Goal: Check status

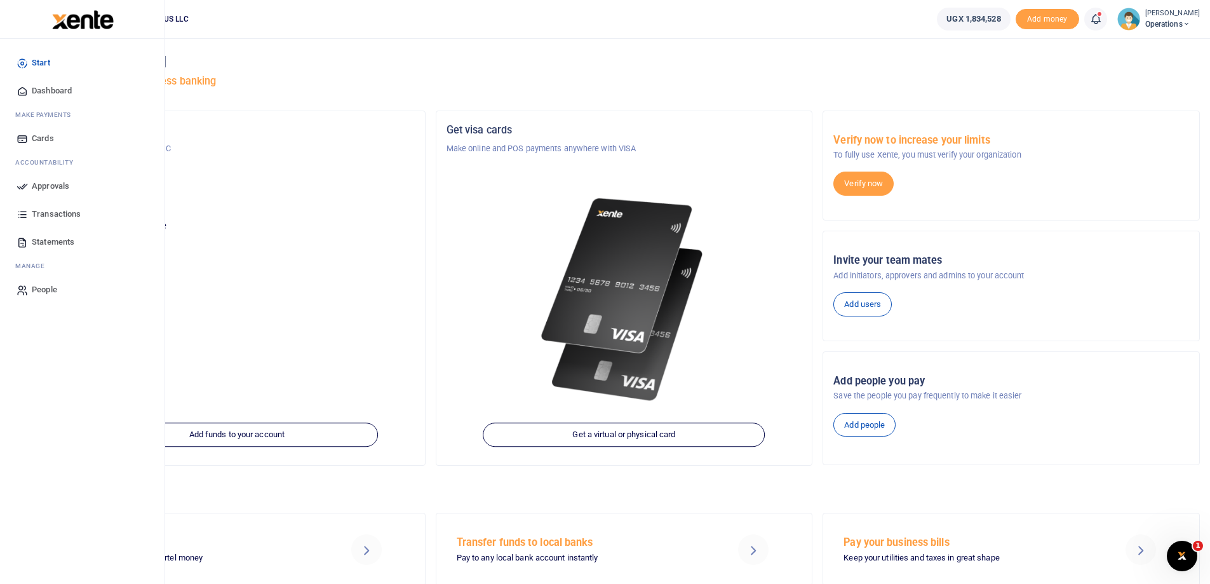
click at [43, 213] on span "Transactions" at bounding box center [56, 214] width 49 height 13
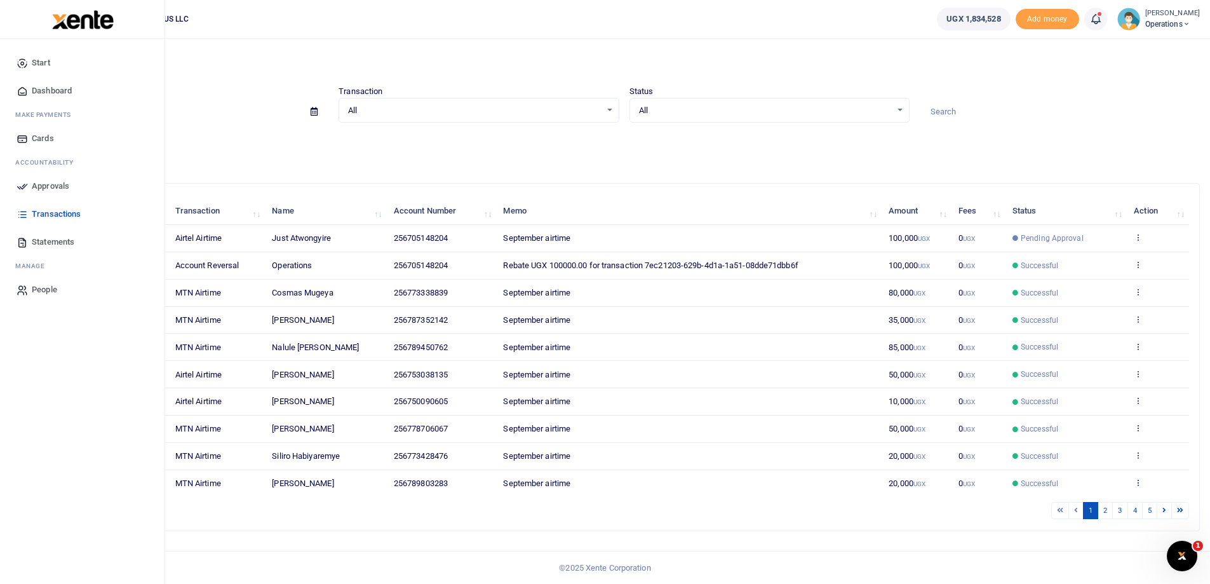
click at [41, 182] on span "Approvals" at bounding box center [50, 186] width 37 height 13
click at [54, 184] on span "Approvals" at bounding box center [50, 186] width 37 height 13
click at [29, 183] on link "Approvals" at bounding box center [82, 186] width 144 height 28
click at [55, 185] on span "Approvals" at bounding box center [50, 186] width 37 height 13
click at [23, 185] on icon at bounding box center [22, 185] width 11 height 11
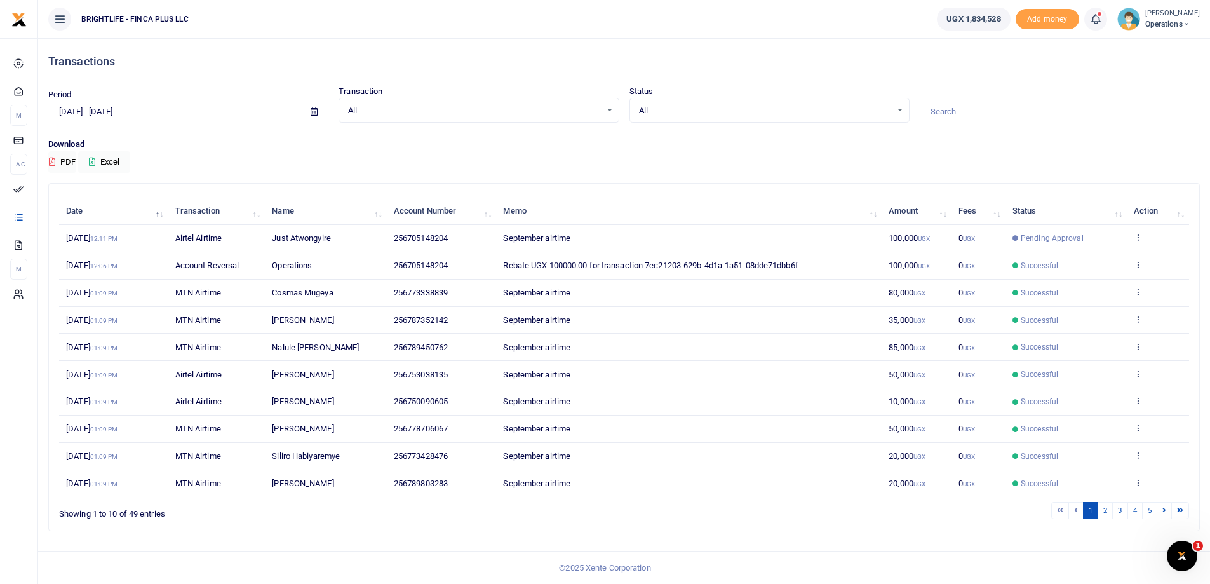
click at [1039, 239] on span "Pending Approval" at bounding box center [1051, 237] width 63 height 11
click at [1137, 234] on icon at bounding box center [1137, 236] width 8 height 9
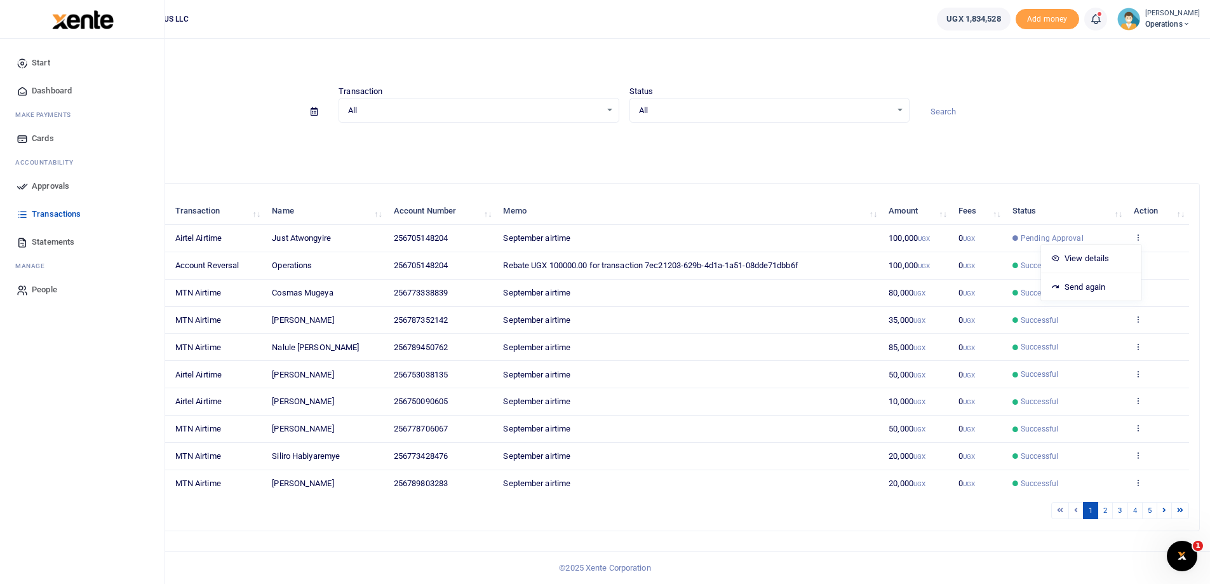
click at [43, 246] on span "Statements" at bounding box center [53, 242] width 43 height 13
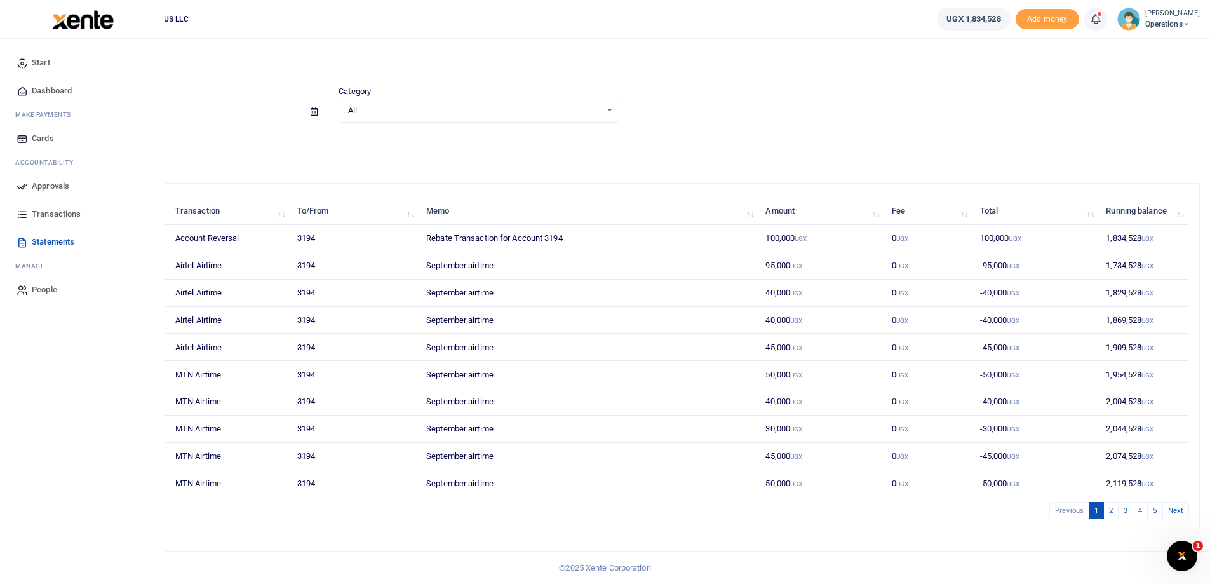
click at [43, 213] on span "Transactions" at bounding box center [56, 214] width 49 height 13
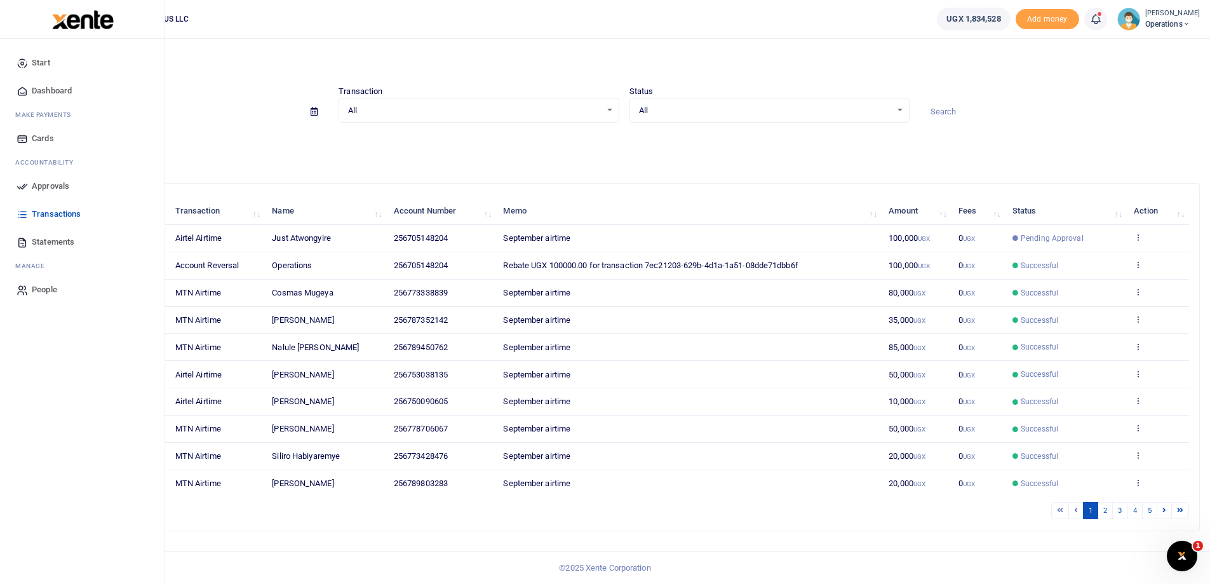
click at [50, 185] on span "Approvals" at bounding box center [50, 186] width 37 height 13
click at [46, 184] on span "Approvals" at bounding box center [50, 186] width 37 height 13
click at [46, 239] on span "Statements" at bounding box center [53, 242] width 43 height 13
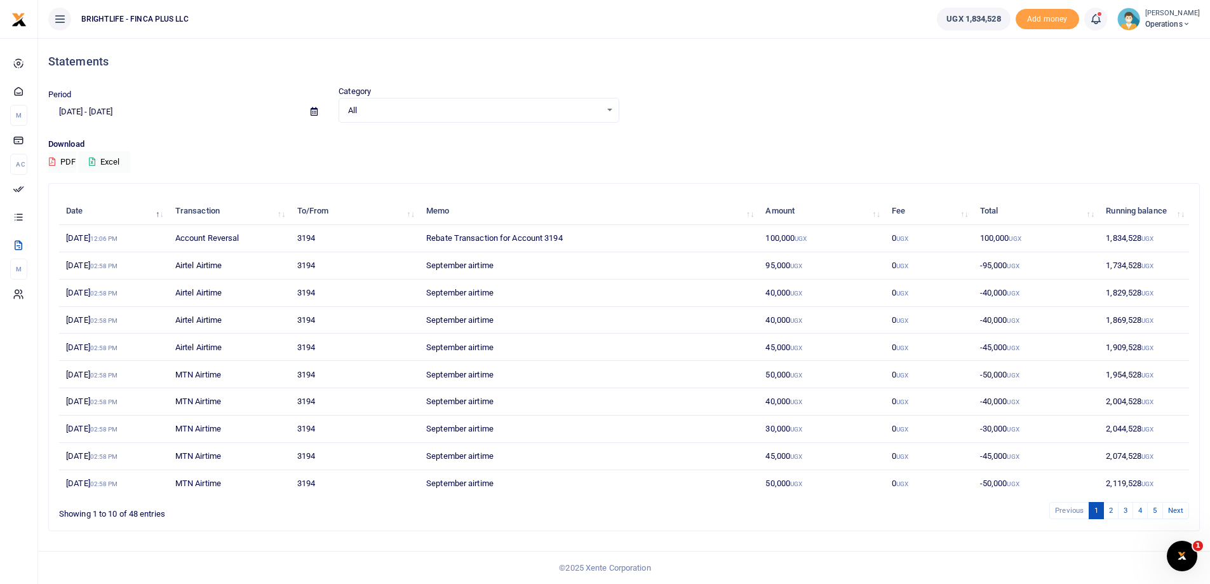
click at [552, 107] on span "All" at bounding box center [474, 110] width 252 height 13
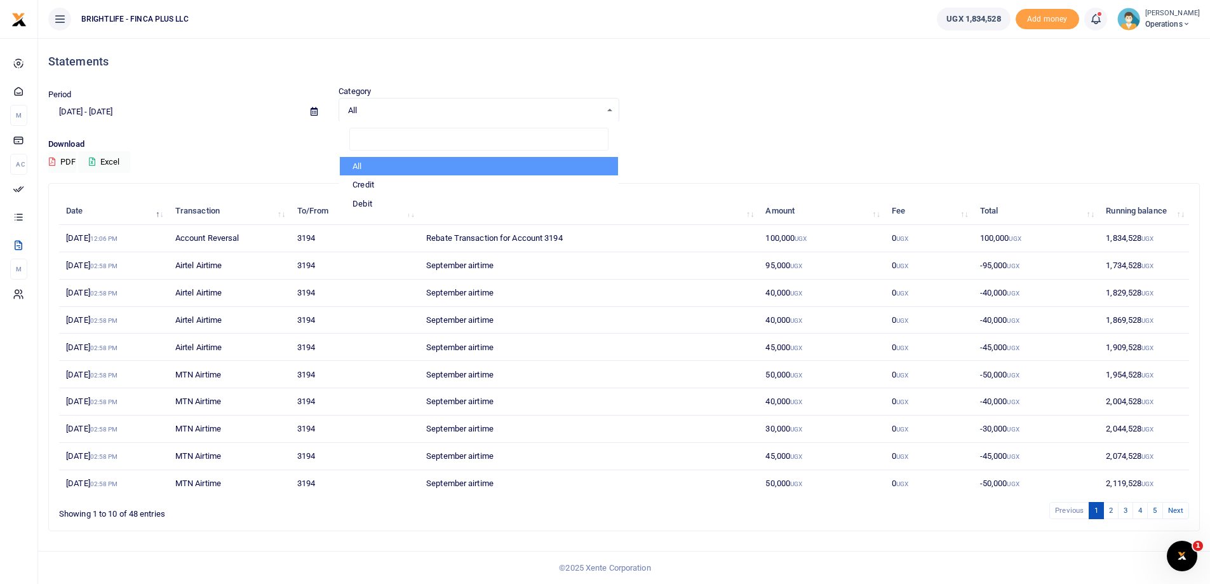
click at [729, 105] on div "Period [DATE] - [DATE] Category All Select an option... All Credit Debit All Cr…" at bounding box center [623, 103] width 1161 height 37
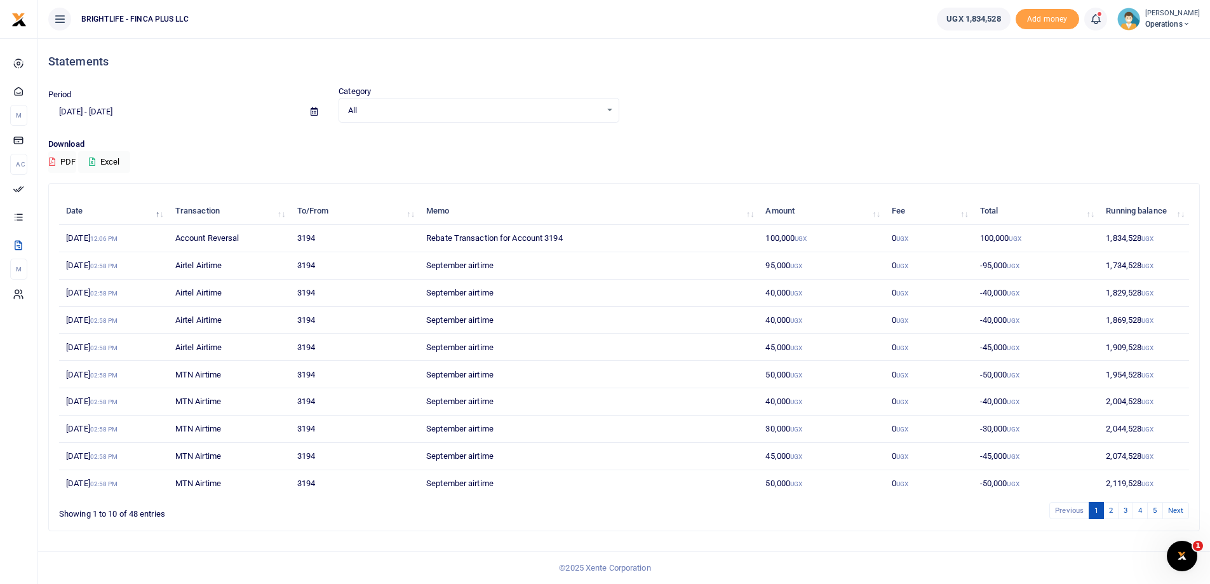
scroll to position [1, 0]
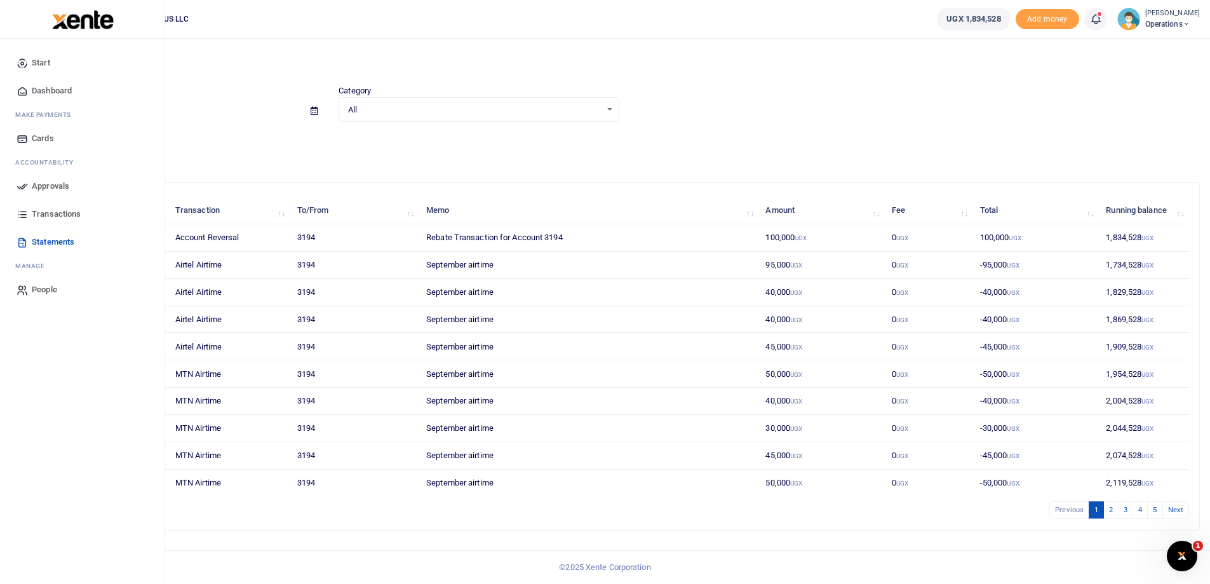
click at [37, 189] on span "Approvals" at bounding box center [50, 186] width 37 height 13
click at [42, 185] on span "Approvals" at bounding box center [50, 186] width 37 height 13
click at [23, 185] on icon at bounding box center [22, 185] width 11 height 11
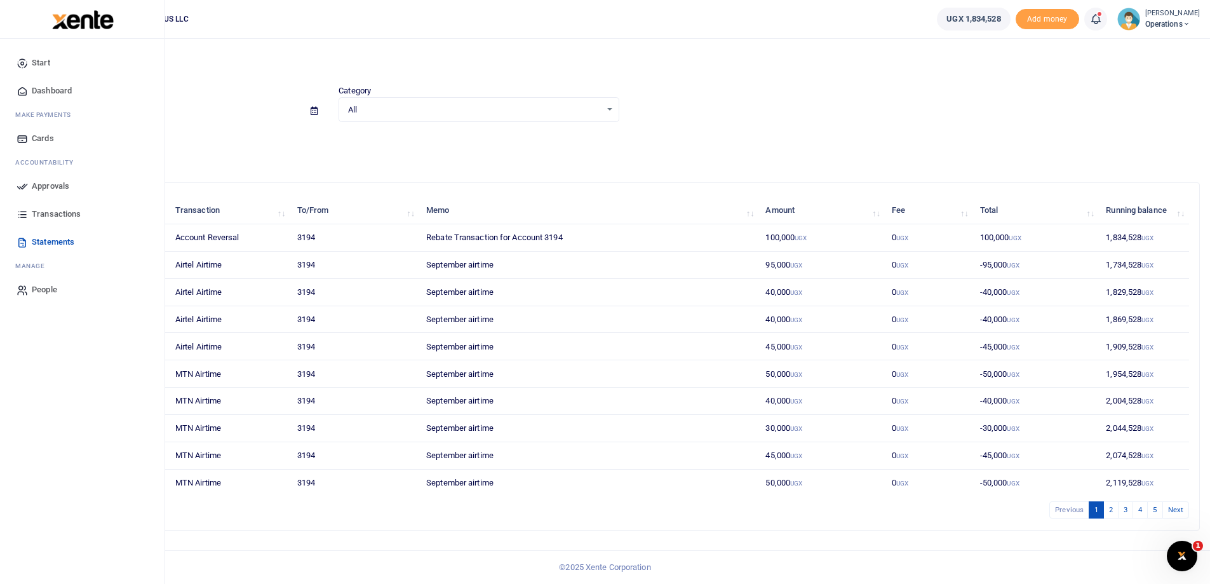
click at [49, 184] on span "Approvals" at bounding box center [50, 186] width 37 height 13
click at [49, 241] on span "Statements" at bounding box center [53, 242] width 43 height 13
click at [33, 185] on span "Approvals" at bounding box center [50, 186] width 37 height 13
click at [53, 184] on span "Approvals" at bounding box center [50, 186] width 37 height 13
click at [36, 187] on span "Approvals" at bounding box center [50, 186] width 37 height 13
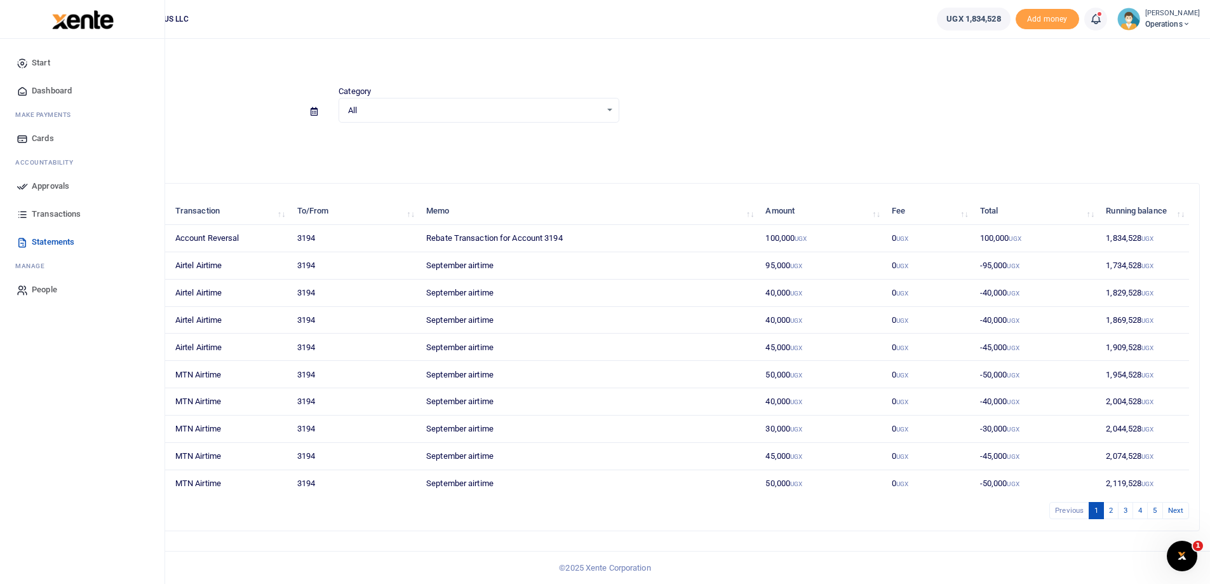
click at [45, 184] on span "Approvals" at bounding box center [50, 186] width 37 height 13
